Goal: Task Accomplishment & Management: Use online tool/utility

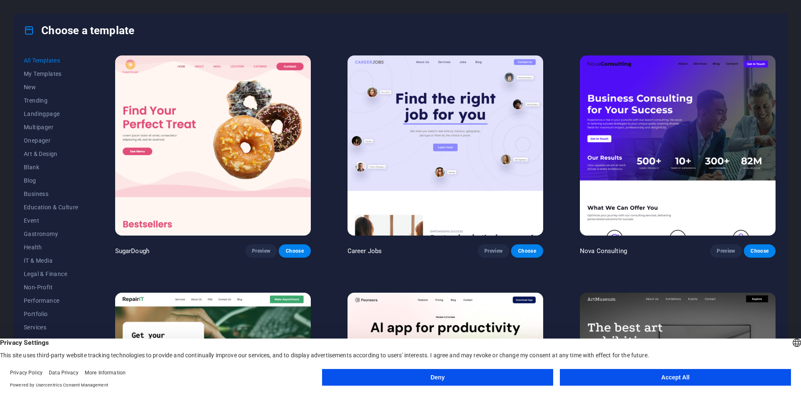
click at [433, 374] on button "Deny" at bounding box center [437, 377] width 231 height 17
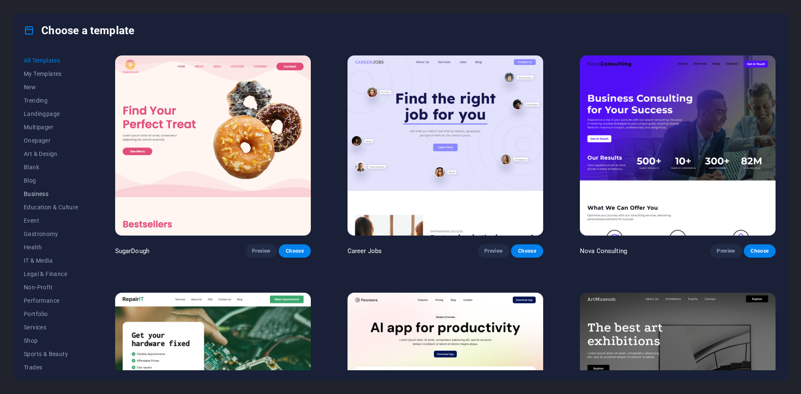
click at [36, 195] on span "Business" at bounding box center [51, 194] width 55 height 7
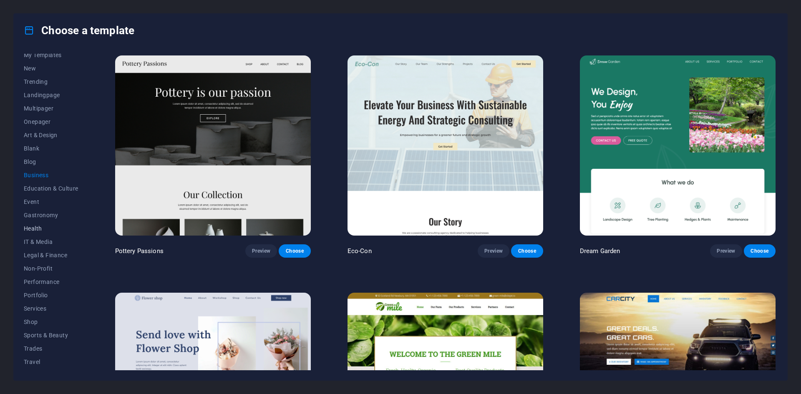
scroll to position [30, 0]
click at [452, 178] on img at bounding box center [446, 145] width 196 height 180
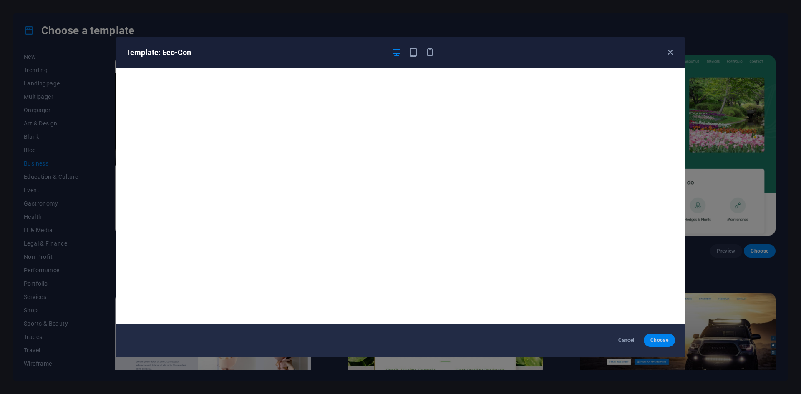
click at [663, 343] on span "Choose" at bounding box center [659, 340] width 18 height 7
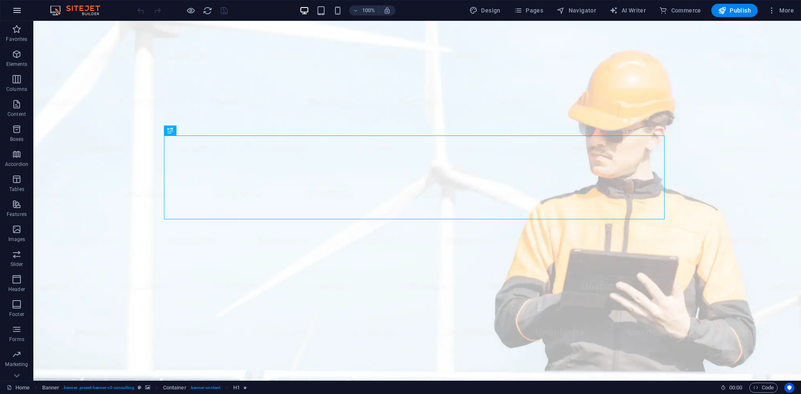
click at [17, 13] on icon "button" at bounding box center [17, 10] width 10 height 10
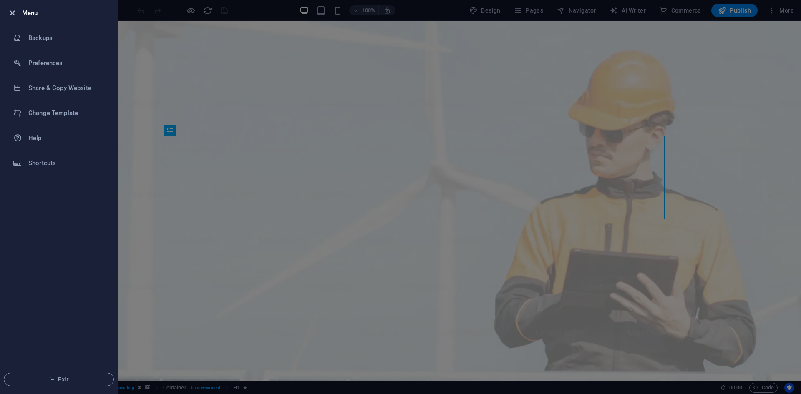
click at [11, 12] on icon "button" at bounding box center [13, 13] width 10 height 10
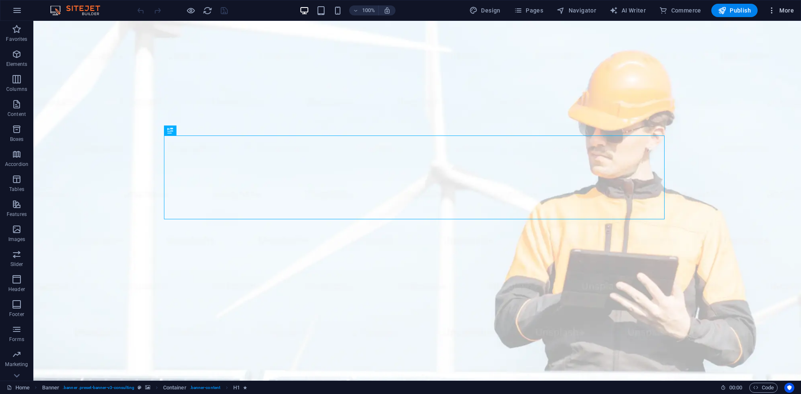
click at [784, 8] on span "More" at bounding box center [781, 10] width 26 height 8
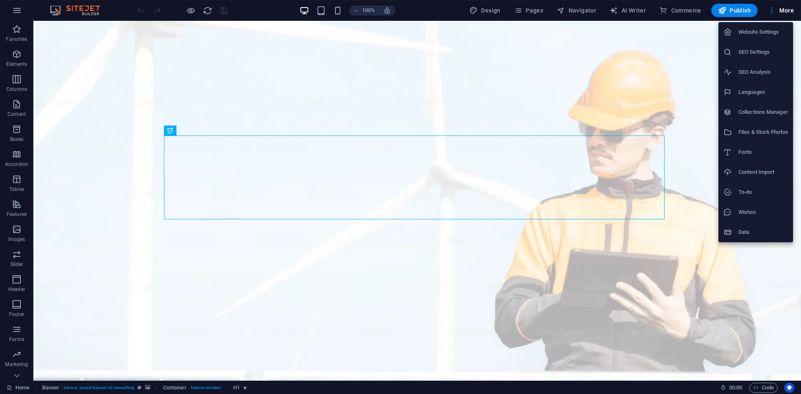
click at [751, 137] on li "Files & Stock Photos" at bounding box center [755, 132] width 75 height 20
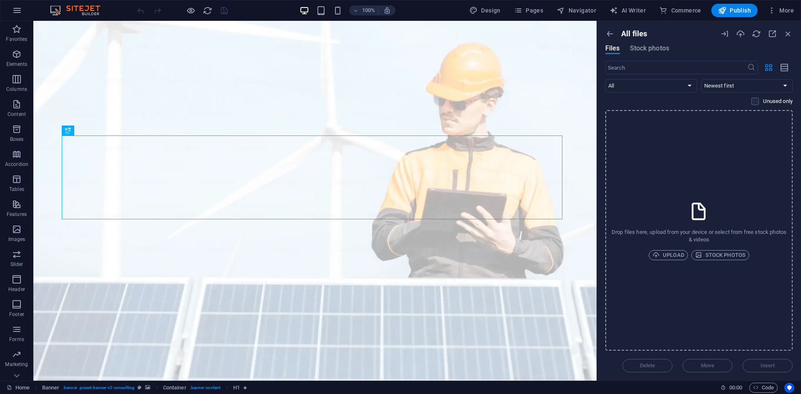
click at [708, 201] on icon at bounding box center [698, 211] width 21 height 21
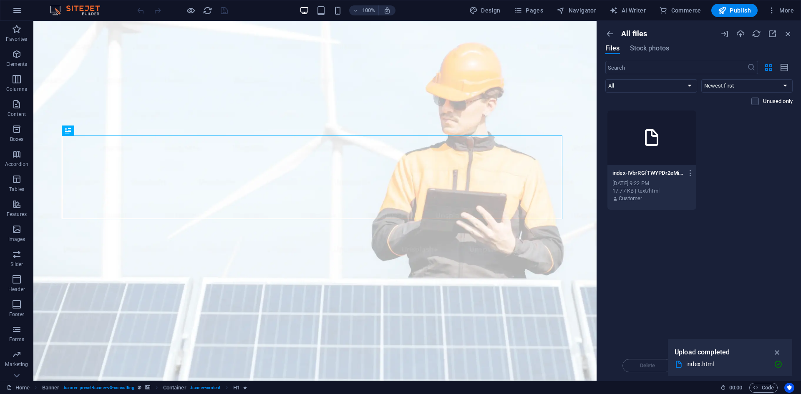
click at [669, 146] on div at bounding box center [651, 138] width 89 height 54
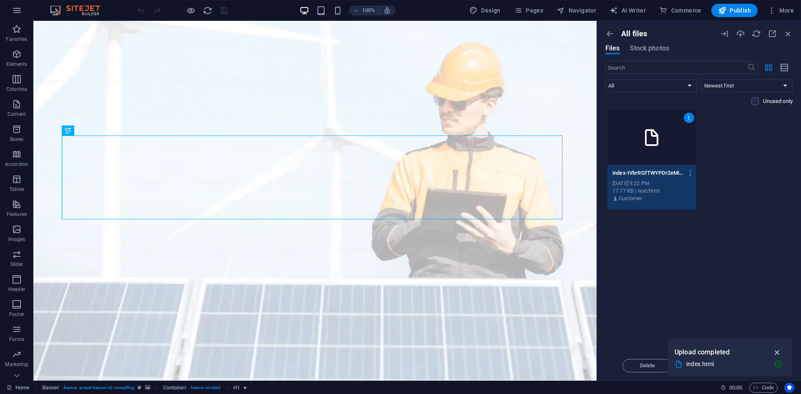
click at [779, 350] on icon "button" at bounding box center [778, 352] width 10 height 9
click at [762, 365] on span "Insert" at bounding box center [768, 365] width 15 height 5
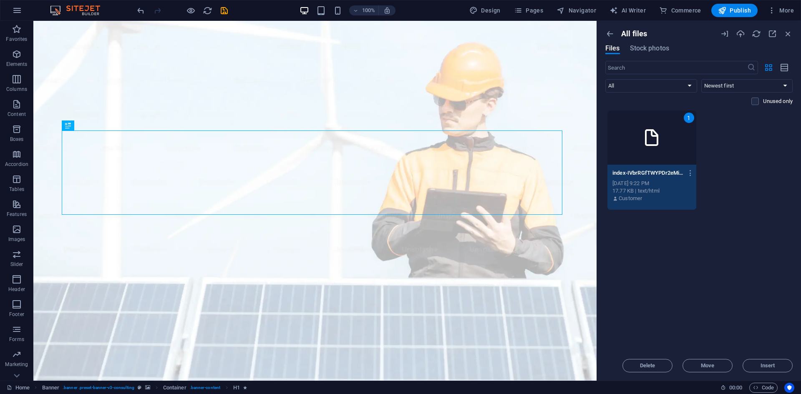
click at [93, 13] on img at bounding box center [79, 10] width 63 height 10
click at [18, 11] on icon "button" at bounding box center [17, 10] width 10 height 10
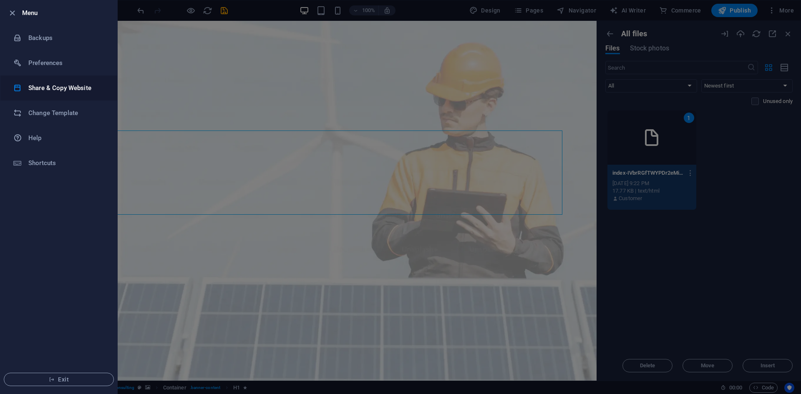
click at [57, 93] on li "Share & Copy Website" at bounding box center [58, 88] width 117 height 25
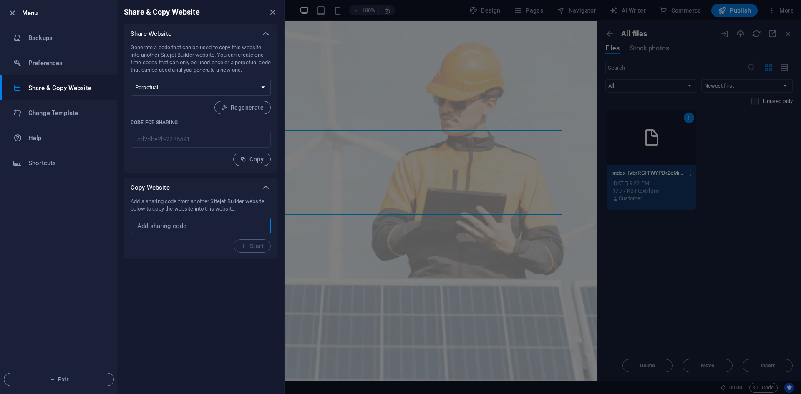
click at [208, 224] on input "text" at bounding box center [201, 226] width 140 height 17
click at [247, 243] on div "Add a sharing code from another Sitejet Builder website below to copy the websi…" at bounding box center [201, 225] width 140 height 55
click at [249, 228] on input "text" at bounding box center [201, 226] width 140 height 17
click at [259, 202] on p "Add a sharing code from another Sitejet Builder website below to copy the websi…" at bounding box center [201, 205] width 140 height 15
click at [262, 192] on icon at bounding box center [266, 188] width 10 height 10
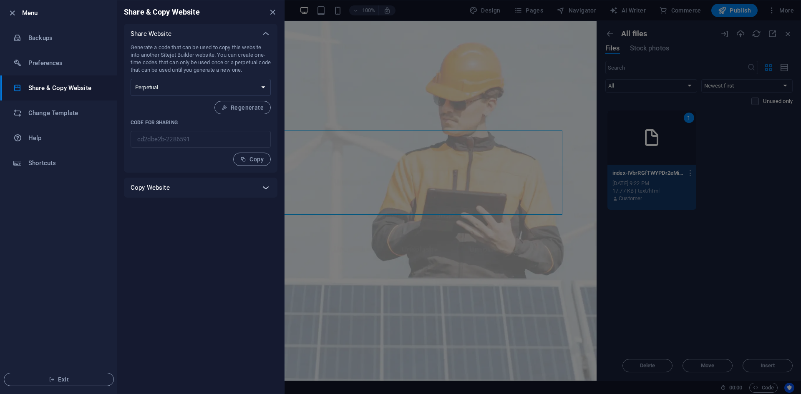
click at [262, 192] on icon at bounding box center [266, 188] width 10 height 10
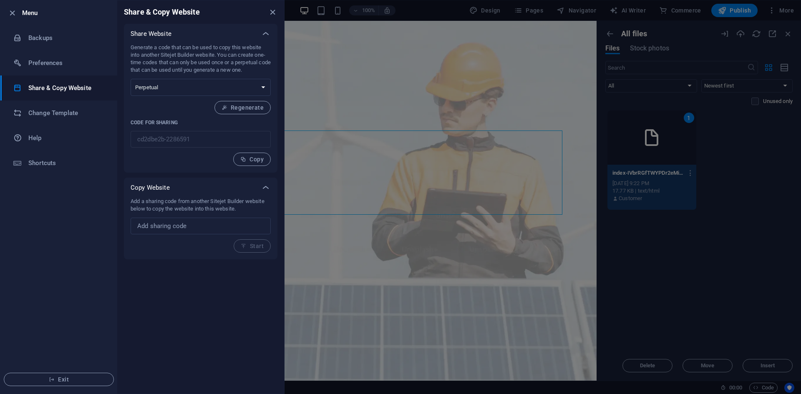
click at [202, 149] on div "Generate a code that can be used to copy this website into another Sitejet Buil…" at bounding box center [201, 105] width 140 height 122
click at [217, 90] on select "One-time Perpetual" at bounding box center [201, 87] width 140 height 17
select select "onetime"
click at [131, 79] on select "One-time Perpetual" at bounding box center [201, 87] width 140 height 17
drag, startPoint x: 217, startPoint y: 86, endPoint x: 212, endPoint y: 95, distance: 9.5
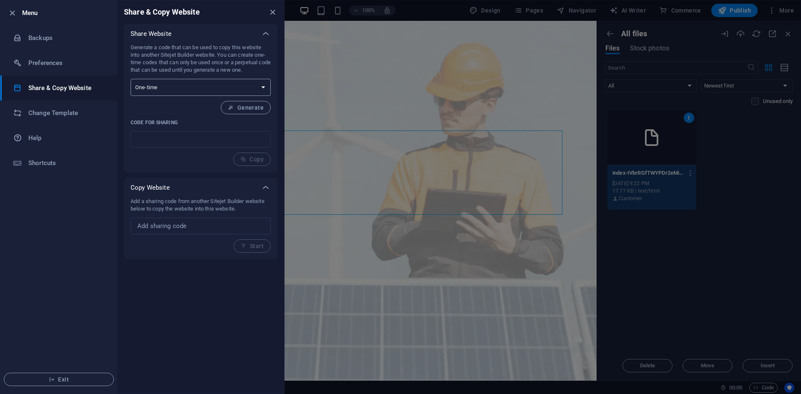
click at [217, 88] on select "One-time Perpetual" at bounding box center [201, 87] width 140 height 17
select select "perpetual"
click at [131, 79] on select "One-time Perpetual" at bounding box center [201, 87] width 140 height 17
drag, startPoint x: 212, startPoint y: 69, endPoint x: 228, endPoint y: 77, distance: 18.3
click at [212, 69] on p "Generate a code that can be used to copy this website into another Sitejet Buil…" at bounding box center [201, 59] width 140 height 30
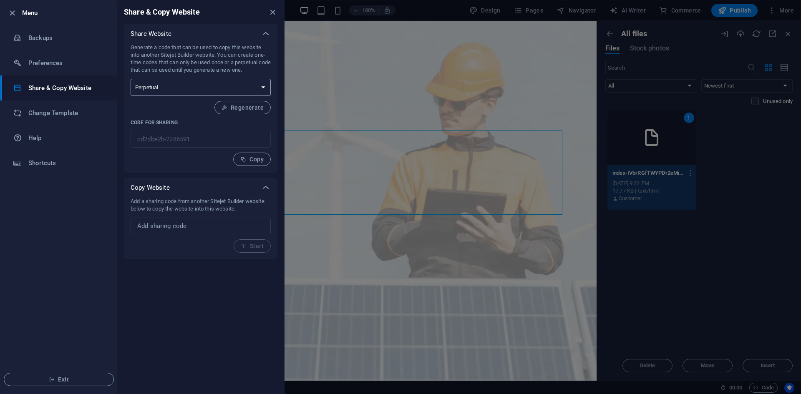
drag, startPoint x: 176, startPoint y: 87, endPoint x: 163, endPoint y: 86, distance: 13.0
click at [163, 86] on select "One-time Perpetual" at bounding box center [201, 87] width 140 height 17
drag, startPoint x: 177, startPoint y: 50, endPoint x: 171, endPoint y: 71, distance: 21.8
click at [176, 52] on p "Generate a code that can be used to copy this website into another Sitejet Buil…" at bounding box center [201, 59] width 140 height 30
click at [163, 119] on p "Code for sharing" at bounding box center [201, 122] width 140 height 7
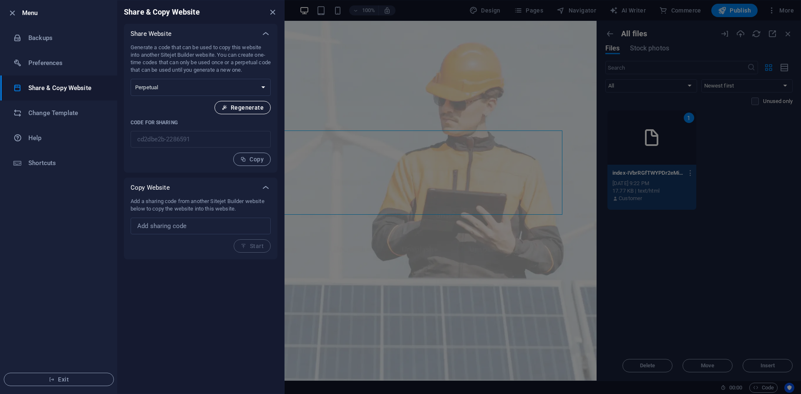
click at [239, 110] on span "Regenerate" at bounding box center [243, 107] width 42 height 7
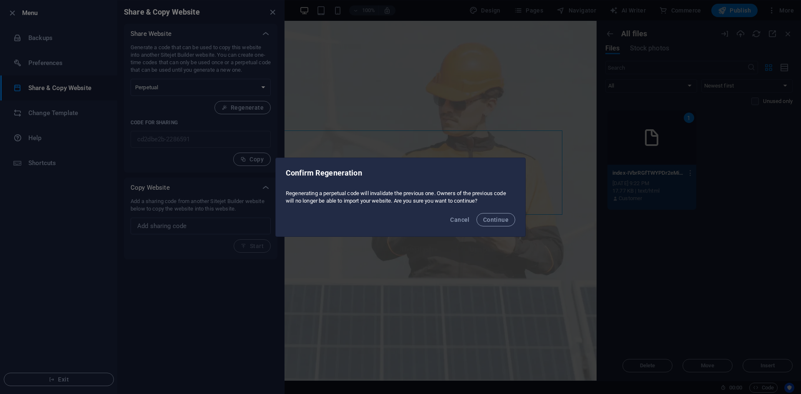
drag, startPoint x: 296, startPoint y: 189, endPoint x: 473, endPoint y: 198, distance: 177.5
click at [471, 198] on div "Regenerating a perpetual code will invalidate the previous one. Owners of the p…" at bounding box center [400, 197] width 249 height 22
click at [489, 219] on span "Continue" at bounding box center [495, 220] width 25 height 7
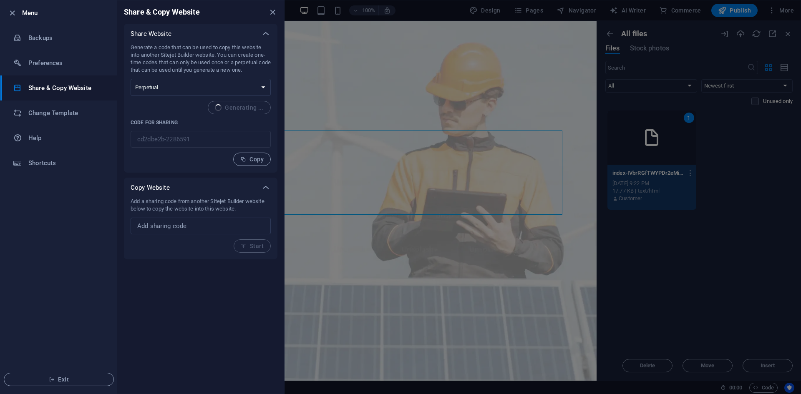
type input "d57f805f-2286591"
click at [186, 111] on div "Generate a code that can be used to copy this website into another Sitejet Buil…" at bounding box center [201, 105] width 140 height 122
click at [174, 227] on input "text" at bounding box center [201, 226] width 140 height 17
click at [194, 227] on input "text" at bounding box center [201, 226] width 140 height 17
click at [166, 199] on p "Add a sharing code from another Sitejet Builder website below to copy the websi…" at bounding box center [201, 205] width 140 height 15
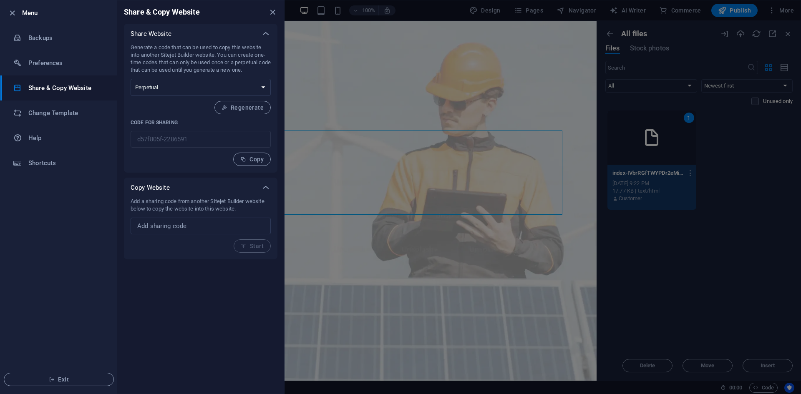
click at [240, 201] on p "Add a sharing code from another Sitejet Builder website below to copy the websi…" at bounding box center [201, 205] width 140 height 15
drag, startPoint x: 264, startPoint y: 201, endPoint x: 167, endPoint y: 202, distance: 96.4
click at [167, 202] on p "Add a sharing code from another Sitejet Builder website below to copy the websi…" at bounding box center [201, 205] width 140 height 15
click at [169, 201] on p "Add a sharing code from another Sitejet Builder website below to copy the websi…" at bounding box center [201, 205] width 140 height 15
click at [151, 196] on div "Copy Website" at bounding box center [201, 188] width 154 height 20
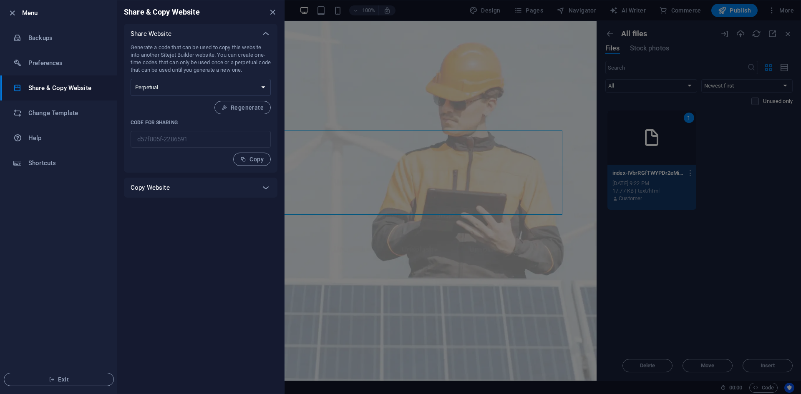
click at [176, 189] on div "Copy Website" at bounding box center [193, 188] width 125 height 8
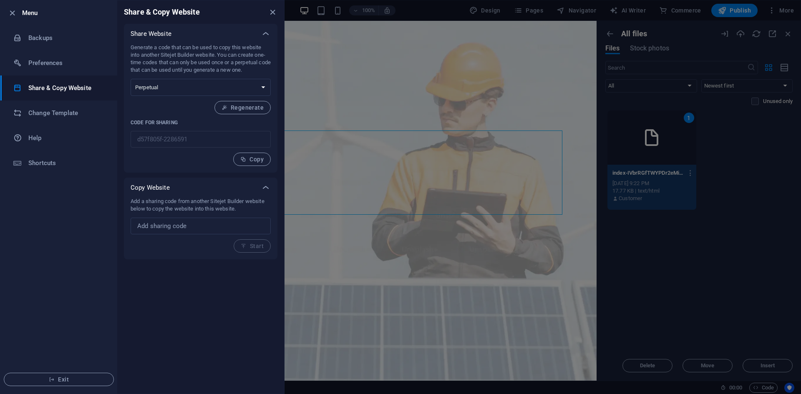
click at [182, 189] on div "Copy Website" at bounding box center [193, 188] width 125 height 8
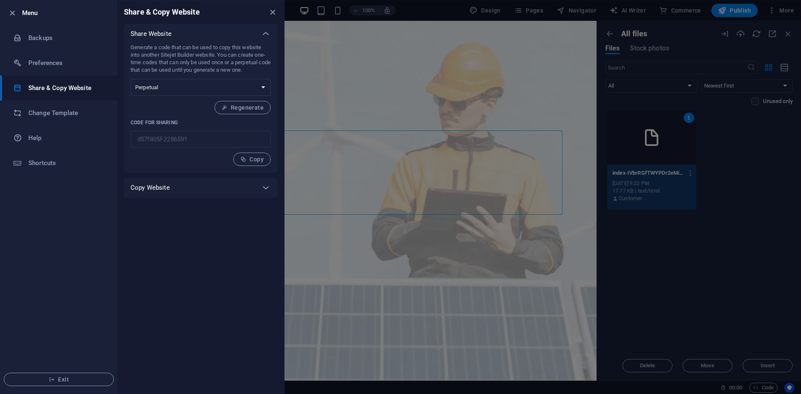
click at [198, 191] on div "Copy Website" at bounding box center [193, 188] width 125 height 8
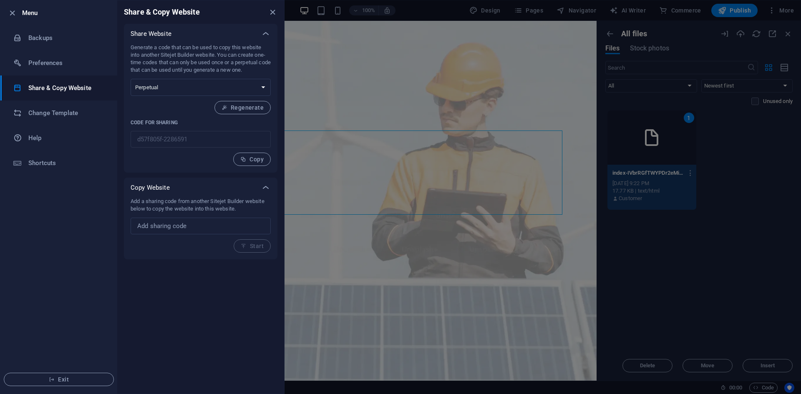
drag, startPoint x: 153, startPoint y: 287, endPoint x: 159, endPoint y: 270, distance: 18.5
click at [154, 287] on div "Share & Copy Website Share Website Generate a code that can be used to copy thi…" at bounding box center [200, 196] width 167 height 393
click at [159, 231] on input "text" at bounding box center [201, 226] width 140 height 17
drag, startPoint x: 242, startPoint y: 230, endPoint x: 207, endPoint y: 230, distance: 35.5
click at [211, 230] on input "text" at bounding box center [201, 226] width 140 height 17
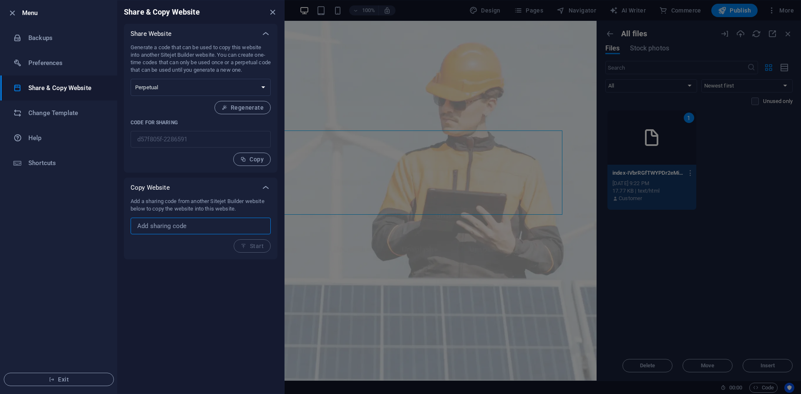
click at [733, 25] on div at bounding box center [400, 197] width 801 height 394
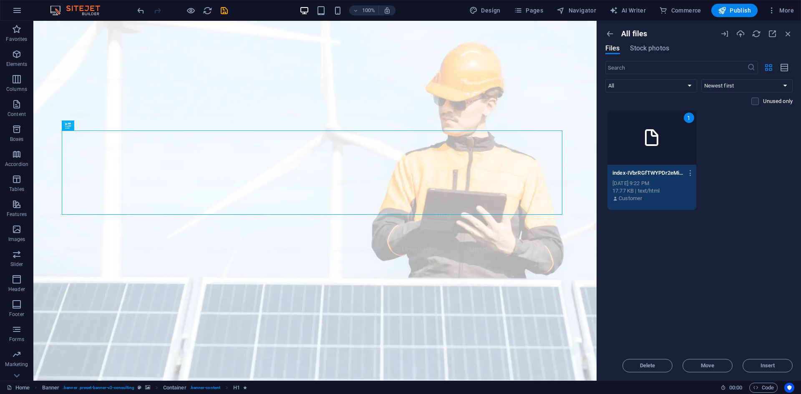
click at [738, 13] on span "Publish" at bounding box center [734, 10] width 33 height 8
checkbox input "false"
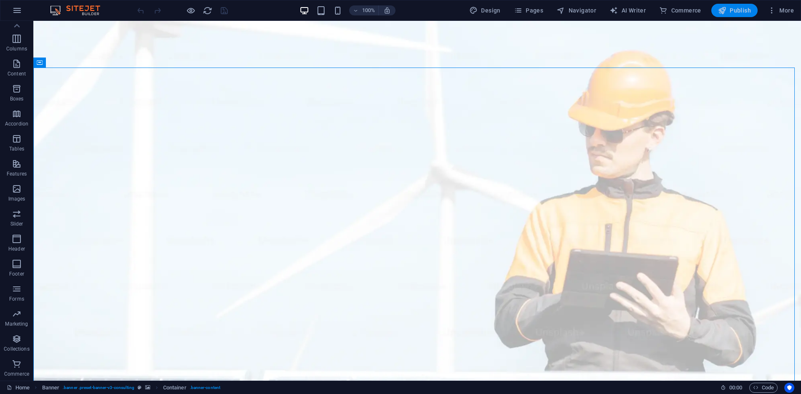
click at [741, 8] on span "Publish" at bounding box center [734, 10] width 33 height 8
